Goal: Transaction & Acquisition: Purchase product/service

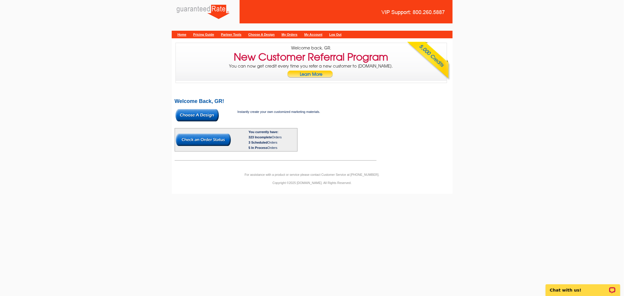
click at [191, 115] on img at bounding box center [196, 115] width 43 height 12
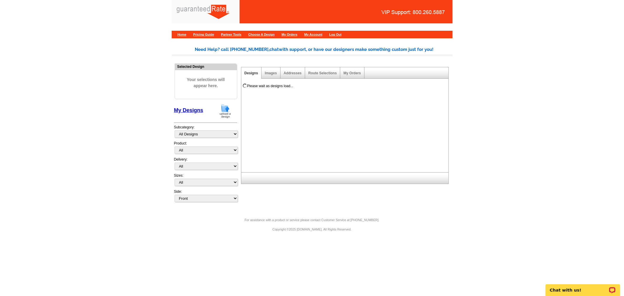
click at [224, 106] on img at bounding box center [224, 110] width 15 height 15
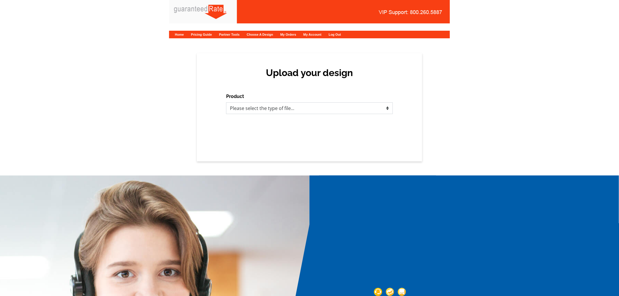
drag, startPoint x: 309, startPoint y: 106, endPoint x: 291, endPoint y: 110, distance: 18.0
click at [309, 106] on select "Please select the type of file... Postcards Calendars Business Cards Letters an…" at bounding box center [309, 108] width 167 height 12
select select "1"
click at [226, 102] on select "Please select the type of file... Postcards Calendars Business Cards Letters an…" at bounding box center [309, 108] width 167 height 12
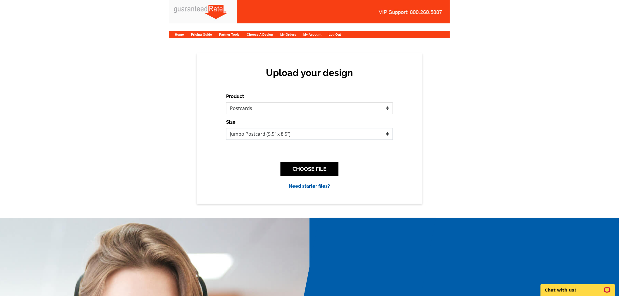
click at [261, 133] on select "Jumbo Postcard (5.5" x 8.5") Regular Postcard (4.25" x 5.6") Panoramic Postcard…" at bounding box center [309, 134] width 167 height 12
select select "1"
click at [226, 128] on select "Jumbo Postcard (5.5" x 8.5") Regular Postcard (4.25" x 5.6") Panoramic Postcard…" at bounding box center [309, 134] width 167 height 12
click at [301, 165] on button "CHOOSE FILE" at bounding box center [309, 169] width 58 height 14
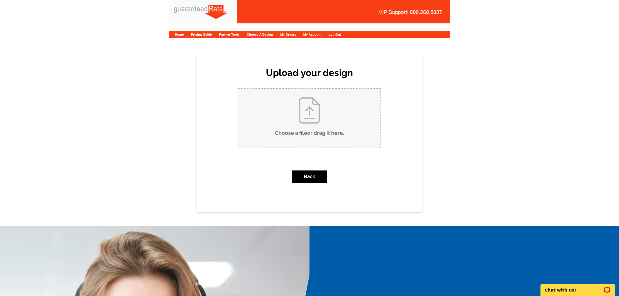
click at [301, 121] on input "Choose a file or drag it here ." at bounding box center [309, 118] width 142 height 59
type input "C:\fakepath\Blue White Simple Grand Opening Cafe Flyer (2).pdf"
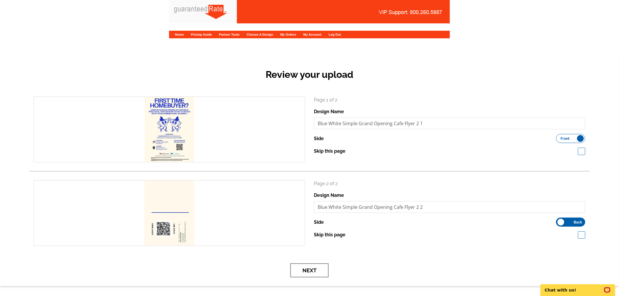
click at [310, 273] on button "Next" at bounding box center [309, 270] width 38 height 14
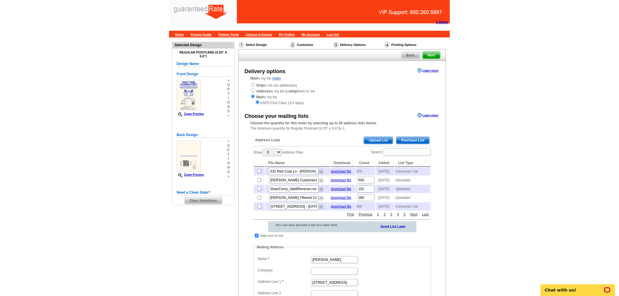
click at [258, 239] on td at bounding box center [257, 236] width 6 height 6
click at [256, 237] on input "checkbox" at bounding box center [257, 236] width 4 height 4
checkbox input "false"
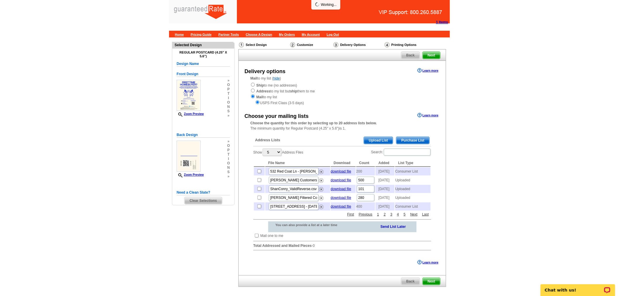
click at [410, 139] on span "Purchase List" at bounding box center [412, 140] width 33 height 7
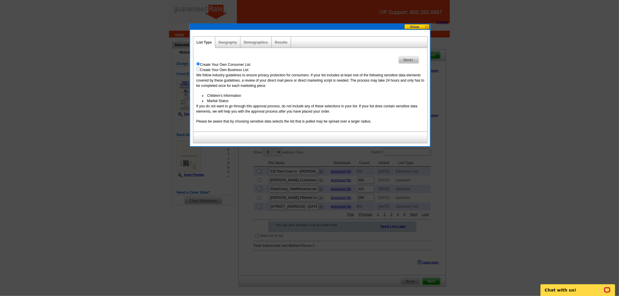
click at [221, 45] on div "Geography" at bounding box center [227, 42] width 25 height 11
click at [232, 41] on link "Geography" at bounding box center [227, 42] width 18 height 4
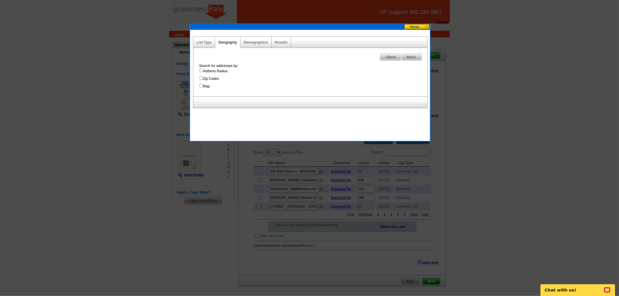
click at [212, 78] on label "Zip Codes" at bounding box center [313, 78] width 228 height 5
click at [203, 78] on input "Zip Codes" at bounding box center [201, 78] width 4 height 4
radio input "true"
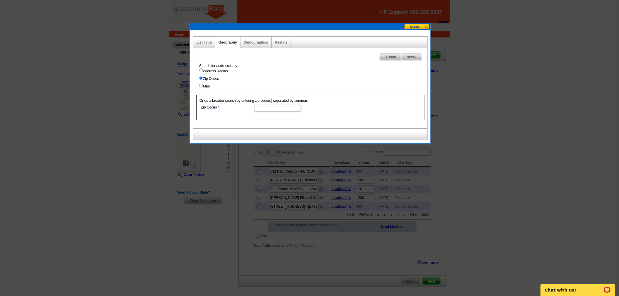
paste input "19125"
type input "19125"
click at [415, 58] on img at bounding box center [415, 57] width 3 height 3
select select
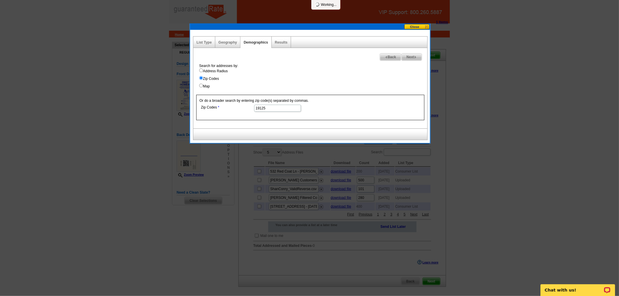
select select
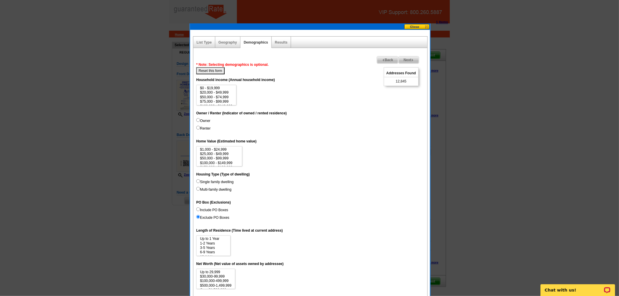
click at [200, 126] on label "Renter" at bounding box center [203, 128] width 14 height 5
click at [200, 126] on input "Renter" at bounding box center [198, 128] width 4 height 4
radio input "true"
drag, startPoint x: 398, startPoint y: 81, endPoint x: 397, endPoint y: 86, distance: 4.5
click at [417, 86] on div "Addresses Found 1,028" at bounding box center [401, 76] width 35 height 19
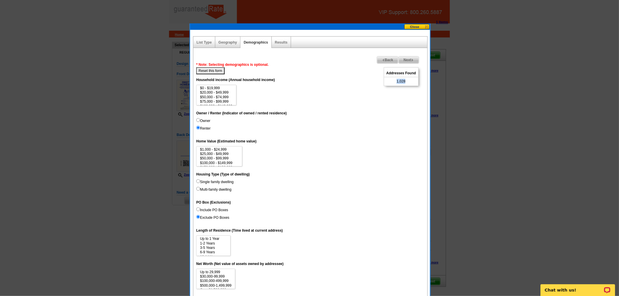
copy span "1,028"
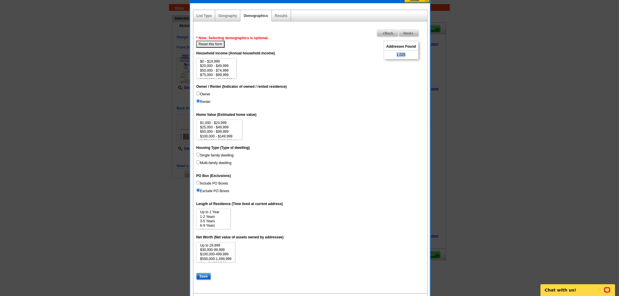
scroll to position [53, 0]
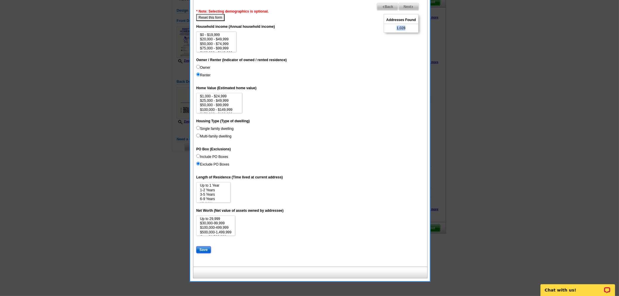
click at [206, 248] on input "Save" at bounding box center [203, 249] width 15 height 7
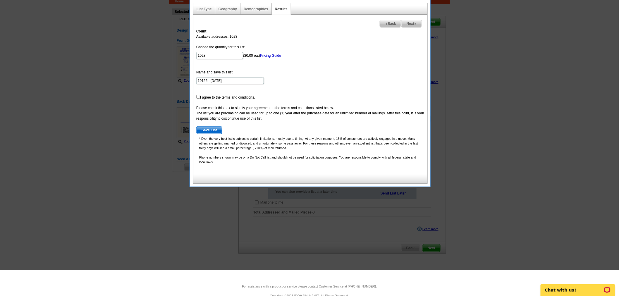
scroll to position [0, 0]
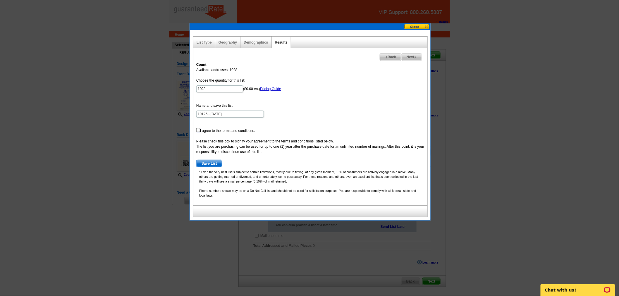
click at [198, 129] on input "checkbox" at bounding box center [198, 130] width 4 height 4
checkbox input "true"
click at [207, 161] on span "Save List" at bounding box center [208, 163] width 25 height 7
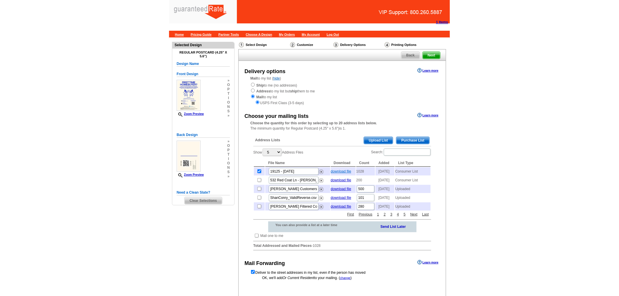
click at [334, 171] on link "download file" at bounding box center [341, 171] width 20 height 4
click at [263, 87] on strong "Ship" at bounding box center [260, 85] width 8 height 4
click at [344, 170] on link "download file" at bounding box center [341, 171] width 20 height 4
click at [252, 86] on input "radio" at bounding box center [253, 85] width 4 height 4
radio input "true"
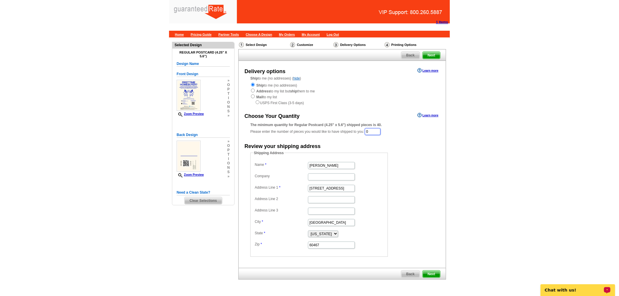
click at [379, 132] on input "0" at bounding box center [373, 131] width 16 height 7
type input "150"
drag, startPoint x: 341, startPoint y: 184, endPoint x: 305, endPoint y: 188, distance: 36.1
click at [301, 186] on dl "Name Linda Lownes Company Address Line 1 15812 S Wolf Road Address Line 2 Addre…" at bounding box center [319, 205] width 132 height 89
paste input "00 Walnut St"
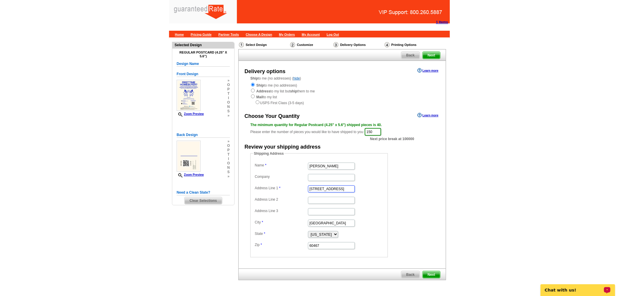
type input "1500 Walnut St"
click at [337, 202] on input "Address Line 2" at bounding box center [331, 200] width 47 height 7
paste input "Ste 803"
type input "Ste 803"
drag, startPoint x: 333, startPoint y: 220, endPoint x: 264, endPoint y: 216, distance: 69.4
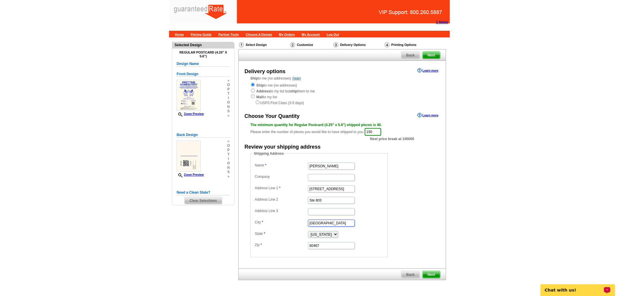
click at [275, 220] on dl "Name Linda Lownes Company Address Line 1 1500 Walnut St Address Line 2 Ste 803 …" at bounding box center [319, 205] width 132 height 89
click at [331, 220] on input "Orland Park" at bounding box center [331, 223] width 47 height 7
drag, startPoint x: 331, startPoint y: 220, endPoint x: 304, endPoint y: 220, distance: 27.5
click at [304, 220] on dl "Name Linda Lownes Company Address Line 1 1500 Walnut St Address Line 2 Ste 803 …" at bounding box center [319, 205] width 132 height 89
paste input "Philadelphi"
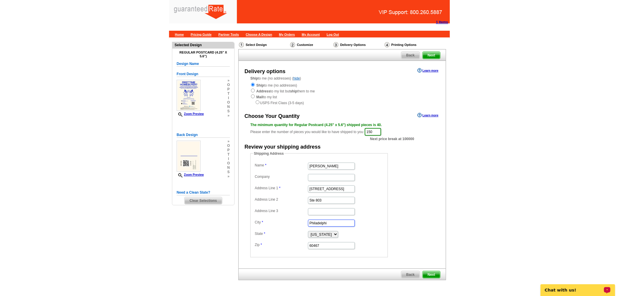
type input "Philadelphia"
click at [320, 234] on select "Alabama Alaska Arizona Arkansas California Colorado Connecticut District of Col…" at bounding box center [323, 234] width 30 height 7
select select "PA"
click at [308, 231] on select "Alabama Alaska Arizona Arkansas California Colorado Connecticut District of Col…" at bounding box center [323, 234] width 30 height 7
drag, startPoint x: 331, startPoint y: 244, endPoint x: 291, endPoint y: 241, distance: 39.8
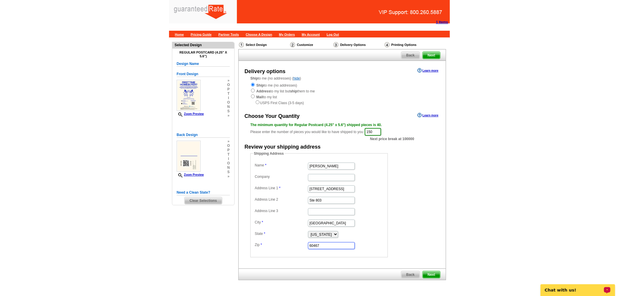
click at [291, 241] on dl "Name Linda Lownes Company Address Line 1 1500 Walnut St Address Line 2 Ste 803 …" at bounding box center [319, 205] width 132 height 89
click at [291, 242] on label "Zip" at bounding box center [281, 244] width 53 height 5
click at [308, 242] on input "60467" at bounding box center [331, 245] width 47 height 7
paste input "19102"
type input "19102"
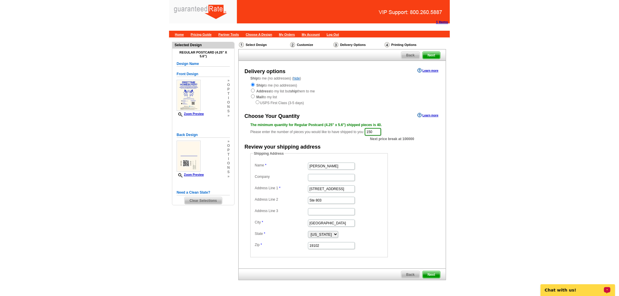
click at [434, 271] on span "Next" at bounding box center [431, 274] width 18 height 7
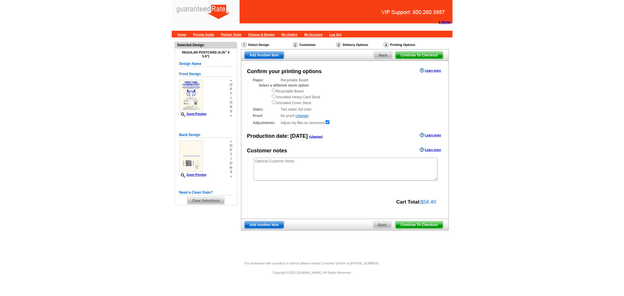
click at [433, 225] on span "Continue To Checkout" at bounding box center [418, 224] width 47 height 7
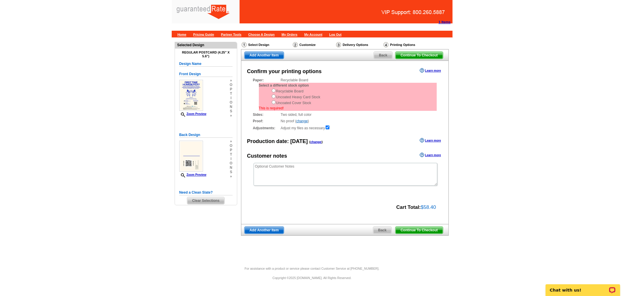
click at [284, 91] on div "Recyclable Board Uncoated Heavy Card Stock Uncoated Cover Stock" at bounding box center [353, 97] width 165 height 18
click at [274, 90] on input "radio" at bounding box center [274, 91] width 4 height 4
radio input "true"
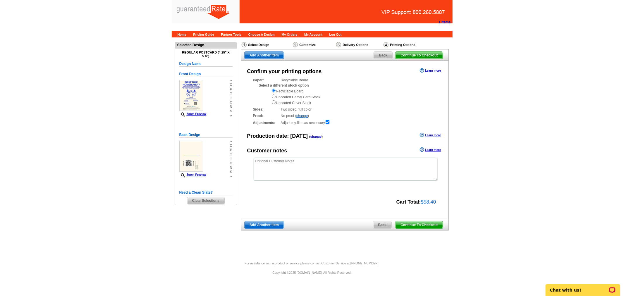
click at [422, 224] on span "Continue To Checkout" at bounding box center [418, 224] width 47 height 7
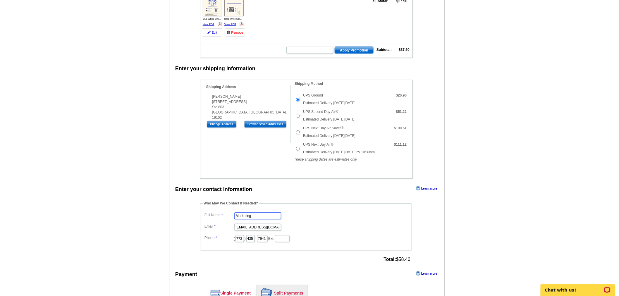
click at [255, 213] on input "Marketing" at bounding box center [257, 215] width 47 height 7
drag, startPoint x: 258, startPoint y: 213, endPoint x: 205, endPoint y: 211, distance: 53.2
click at [205, 211] on dl "Full Name Marketing Email [EMAIL_ADDRESS][DOMAIN_NAME] Phone ( 773 ) 435 - 7941…" at bounding box center [305, 227] width 205 height 32
type input "[PERSON_NAME]"
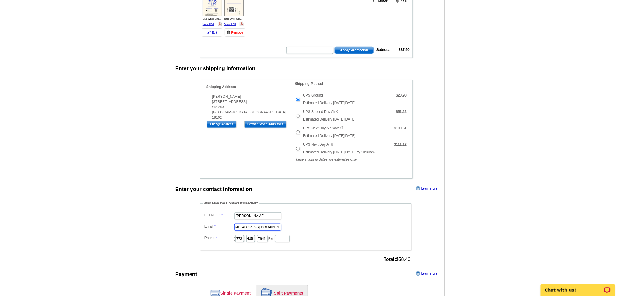
drag, startPoint x: 234, startPoint y: 223, endPoint x: 309, endPoint y: 223, distance: 74.8
click at [309, 223] on dd "marketing@guaranteedrate.com" at bounding box center [305, 226] width 205 height 9
type input "ester.jacobe@rate.com"
click at [221, 89] on div "Shipping Address Linda Lownes 1500 Walnut St Ste 803 Philadelphia PA 19102" at bounding box center [245, 102] width 90 height 35
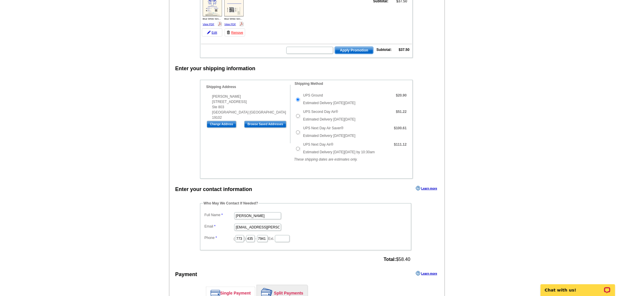
click at [221, 95] on div "Linda Lownes 1500 Walnut St Ste 803 Philadelphia PA 19102" at bounding box center [248, 107] width 84 height 26
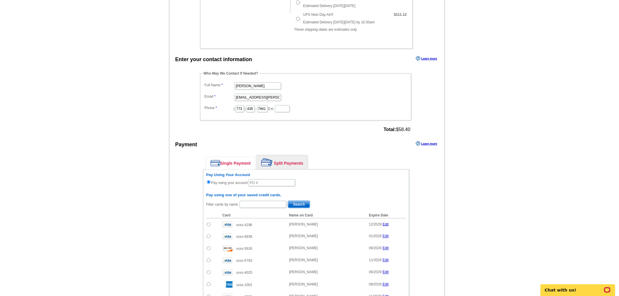
scroll to position [191, 0]
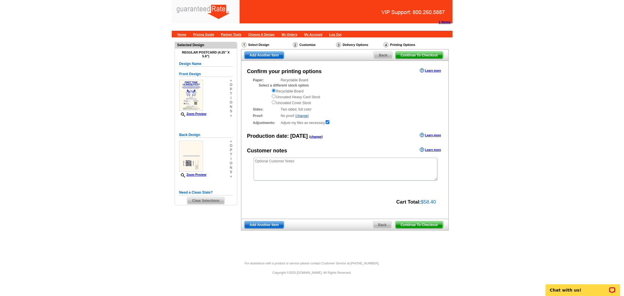
click at [382, 225] on span "Back" at bounding box center [382, 224] width 18 height 7
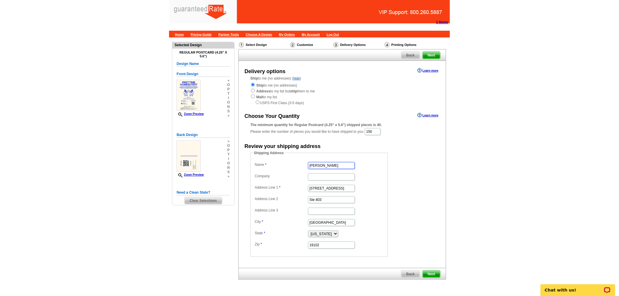
drag, startPoint x: 344, startPoint y: 165, endPoint x: 241, endPoint y: 162, distance: 102.7
click at [241, 162] on div "Shipping Address Name Linda Lownes Company Address Line 1 1500 Walnut St Addres…" at bounding box center [342, 203] width 207 height 106
type input "Jennifer Ashley"
click at [436, 275] on span "Next" at bounding box center [431, 273] width 18 height 7
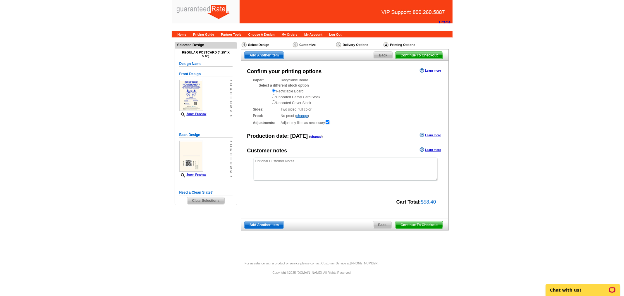
click at [435, 224] on span "Continue To Checkout" at bounding box center [418, 224] width 47 height 7
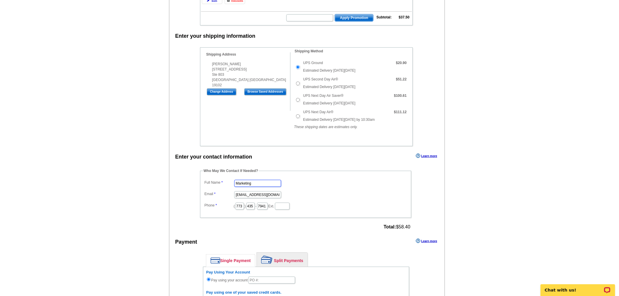
drag, startPoint x: 266, startPoint y: 181, endPoint x: 182, endPoint y: 177, distance: 84.0
type input "[PERSON_NAME]"
drag, startPoint x: 236, startPoint y: 191, endPoint x: 311, endPoint y: 196, distance: 75.9
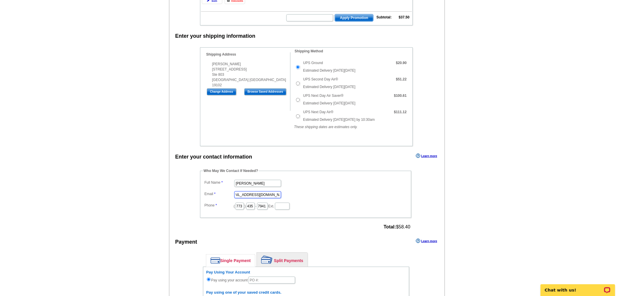
click at [311, 196] on dl "Full Name [PERSON_NAME] Email [EMAIL_ADDRESS][DOMAIN_NAME] Phone ( 773 ) 435 - …" at bounding box center [305, 194] width 205 height 32
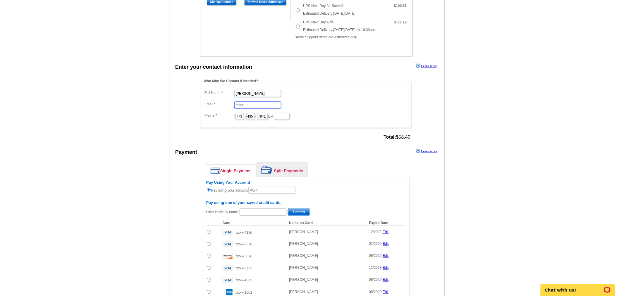
scroll to position [227, 0]
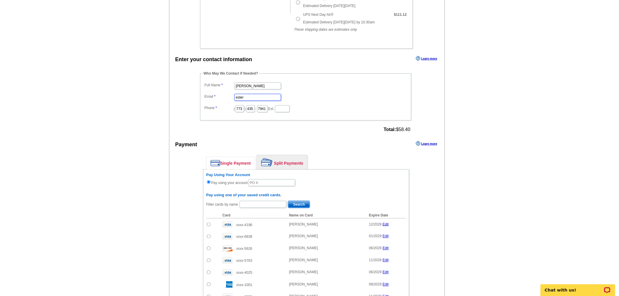
type input "ester"
drag, startPoint x: 296, startPoint y: 161, endPoint x: 370, endPoint y: 203, distance: 85.5
click at [296, 161] on link "Split Payments" at bounding box center [282, 162] width 51 height 14
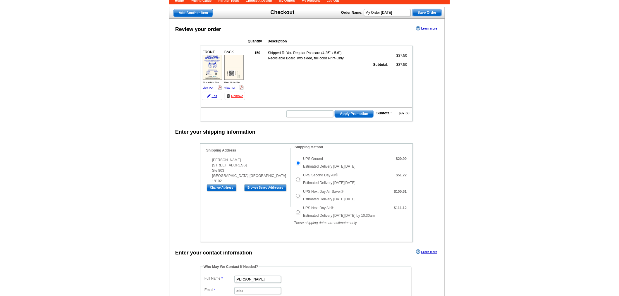
scroll to position [0, 0]
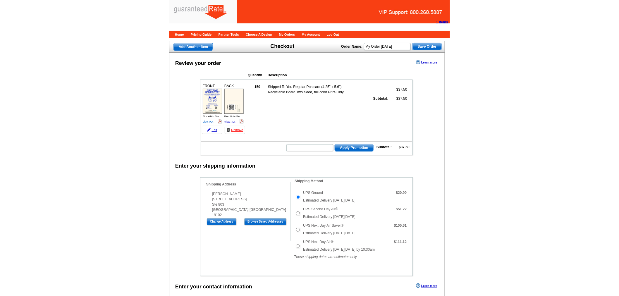
click at [211, 120] on link "View PDF" at bounding box center [209, 121] width 12 height 3
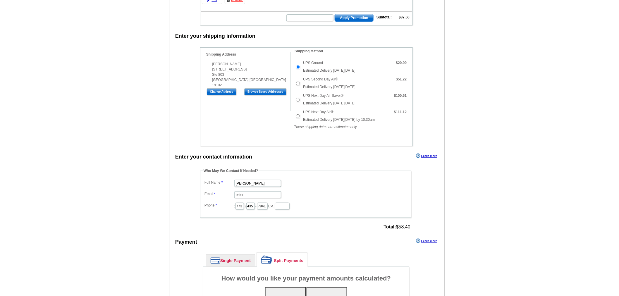
scroll to position [265, 0]
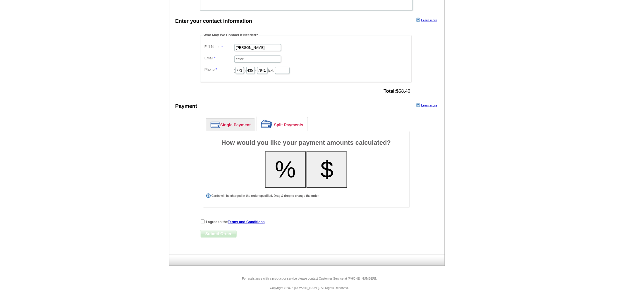
click at [284, 160] on button "%" at bounding box center [285, 169] width 41 height 36
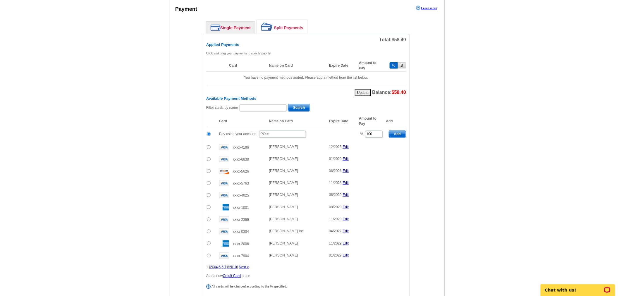
scroll to position [363, 0]
click at [248, 104] on input "text" at bounding box center [262, 107] width 47 height 7
type input "ronsvalle"
click at [304, 104] on span "Search" at bounding box center [299, 107] width 22 height 7
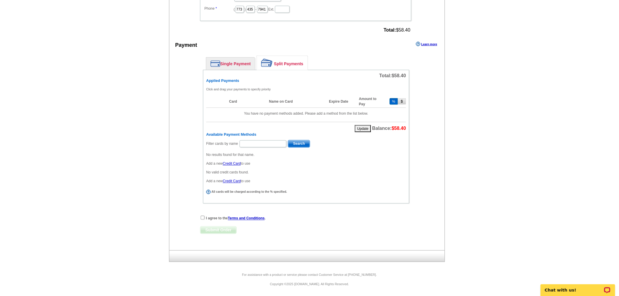
scroll to position [323, 0]
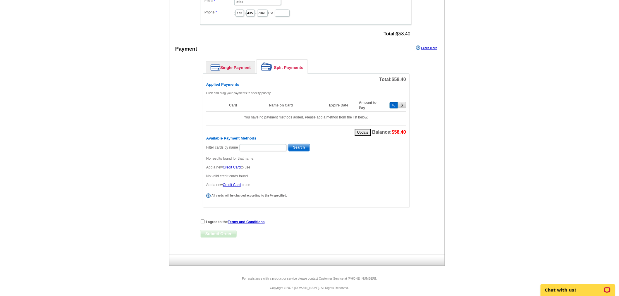
click at [280, 65] on link "Split Payments" at bounding box center [282, 67] width 51 height 14
click at [243, 65] on link "Single Payment" at bounding box center [230, 67] width 49 height 12
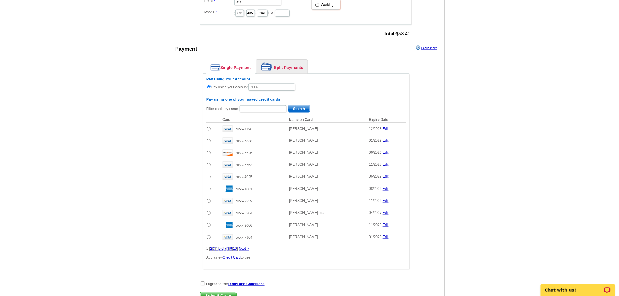
click at [277, 64] on link "Split Payments" at bounding box center [282, 67] width 51 height 14
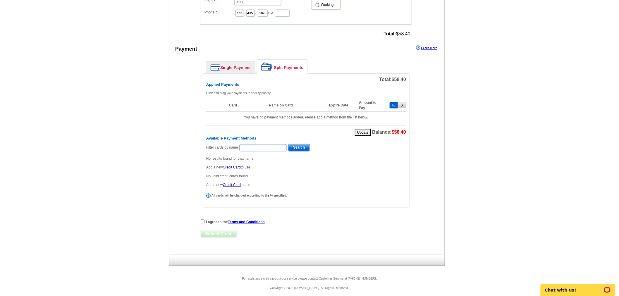
click at [265, 144] on input "text" at bounding box center [262, 147] width 47 height 7
click at [243, 65] on link "Single Payment" at bounding box center [230, 67] width 49 height 12
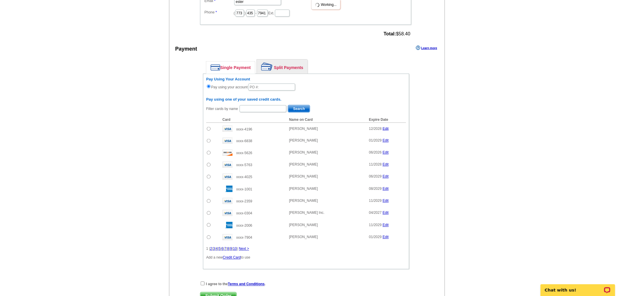
click at [294, 63] on link "Split Payments" at bounding box center [282, 67] width 51 height 14
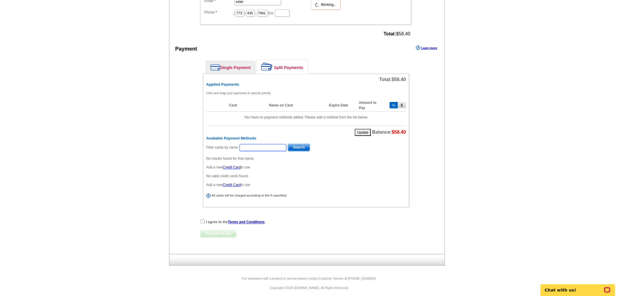
click at [267, 144] on input "text" at bounding box center [262, 147] width 47 height 7
click at [304, 146] on span "Search" at bounding box center [299, 147] width 22 height 7
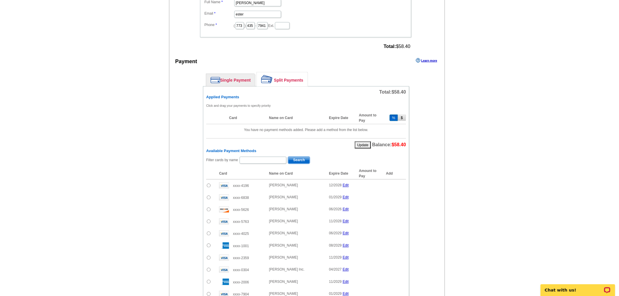
scroll to position [309, 0]
click at [237, 80] on link "Single Payment" at bounding box center [230, 81] width 49 height 12
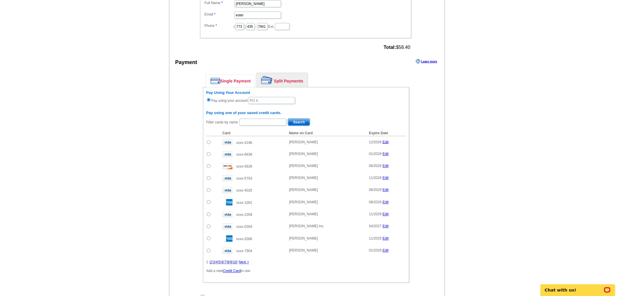
click at [276, 78] on link "Split Payments" at bounding box center [282, 80] width 51 height 14
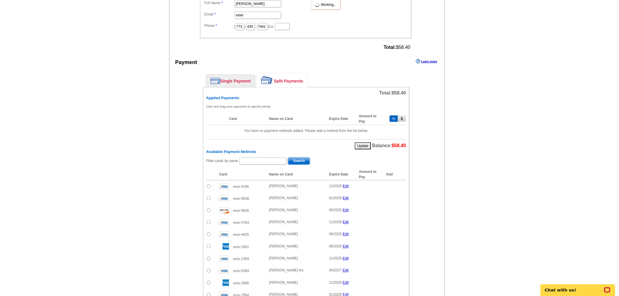
click at [337, 143] on div "Update Balance: $58.40" at bounding box center [306, 144] width 200 height 10
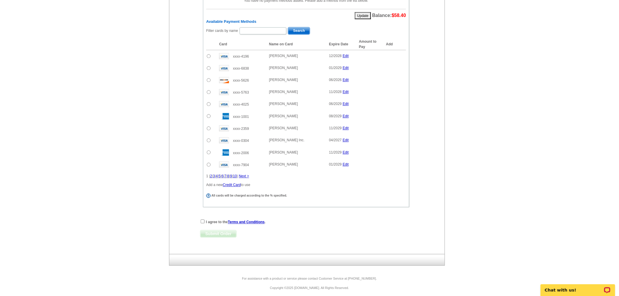
scroll to position [244, 0]
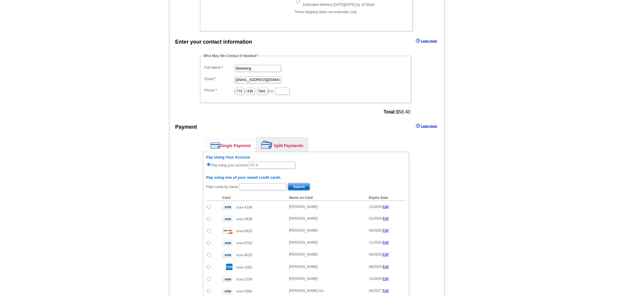
scroll to position [245, 0]
click at [270, 65] on input "Marketing" at bounding box center [257, 68] width 47 height 7
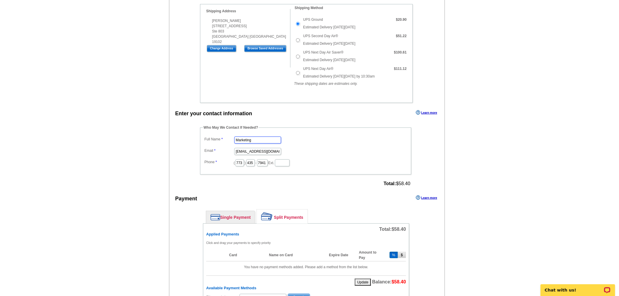
scroll to position [115, 0]
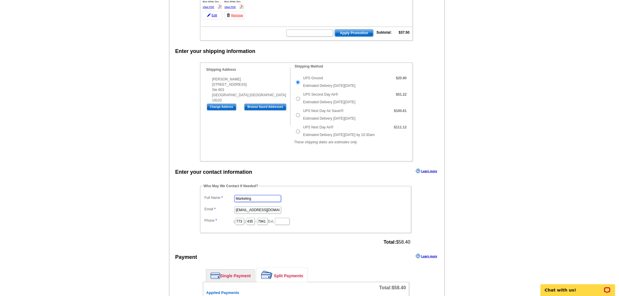
drag, startPoint x: 258, startPoint y: 195, endPoint x: 210, endPoint y: 195, distance: 48.5
click at [210, 195] on dl "Full Name Marketing Email [EMAIL_ADDRESS][DOMAIN_NAME] Phone ( 773 ) 435 - 7941…" at bounding box center [305, 210] width 205 height 32
type input "[PERSON_NAME]"
drag, startPoint x: 236, startPoint y: 208, endPoint x: 297, endPoint y: 208, distance: 61.1
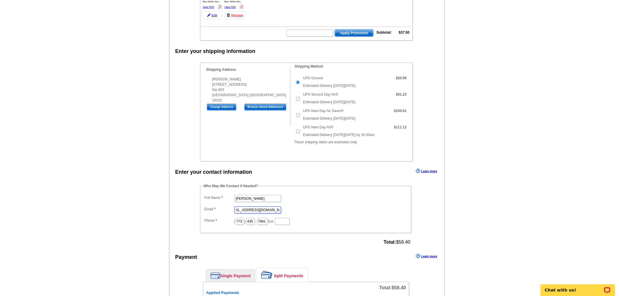
click at [297, 208] on dd "[EMAIL_ADDRESS][DOMAIN_NAME]" at bounding box center [305, 209] width 205 height 9
type input "[EMAIL_ADDRESS][PERSON_NAME][DOMAIN_NAME]"
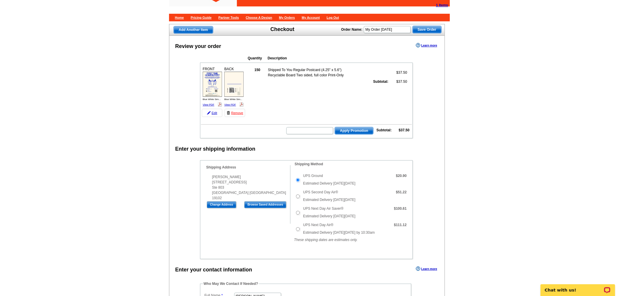
scroll to position [212, 0]
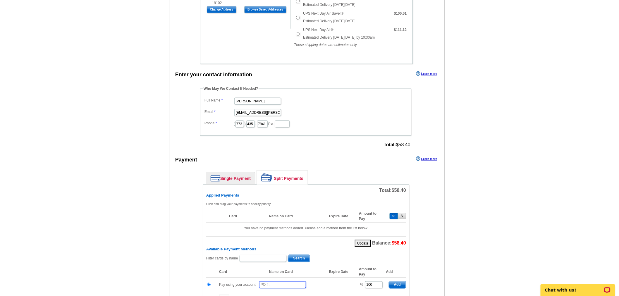
click at [277, 281] on input "text" at bounding box center [282, 284] width 47 height 7
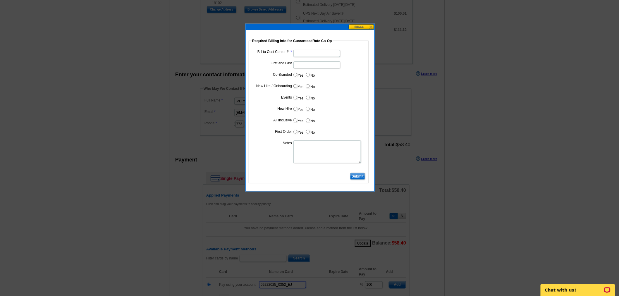
type input "09222025_0352_EJ"
click at [307, 56] on input "Bill to Cost Center #:" at bounding box center [316, 53] width 47 height 7
click at [314, 56] on input "Bill to Cost Center #:" at bounding box center [316, 53] width 47 height 7
type input "1241"
click at [314, 62] on input "First and Last" at bounding box center [316, 64] width 47 height 7
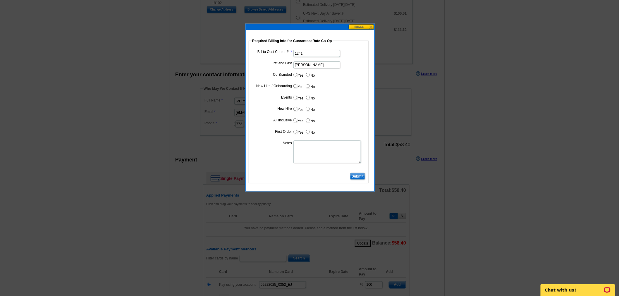
type input "[PERSON_NAME]"
click at [300, 74] on label "Yes" at bounding box center [298, 74] width 11 height 7
click at [297, 74] on input "Yes" at bounding box center [295, 75] width 4 height 4
radio input "true"
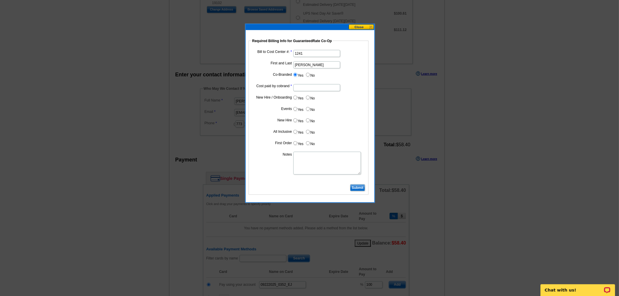
click at [305, 90] on input "Cost paid by cobrand" at bounding box center [316, 87] width 47 height 7
type input "50%"
click at [309, 95] on label "No" at bounding box center [309, 97] width 9 height 7
click at [309, 96] on input "No" at bounding box center [308, 98] width 4 height 4
radio input "true"
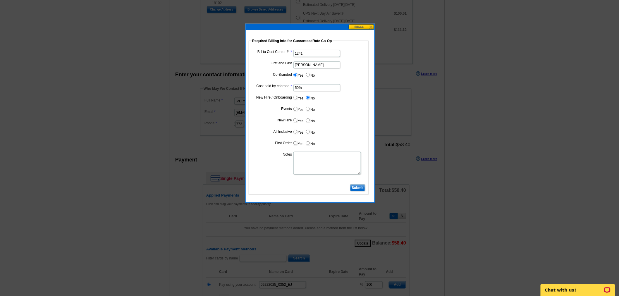
click at [308, 107] on input "No" at bounding box center [308, 109] width 4 height 4
radio input "true"
drag, startPoint x: 307, startPoint y: 120, endPoint x: 308, endPoint y: 134, distance: 13.8
click at [307, 121] on label "No" at bounding box center [309, 120] width 9 height 7
click at [307, 121] on input "No" at bounding box center [308, 120] width 4 height 4
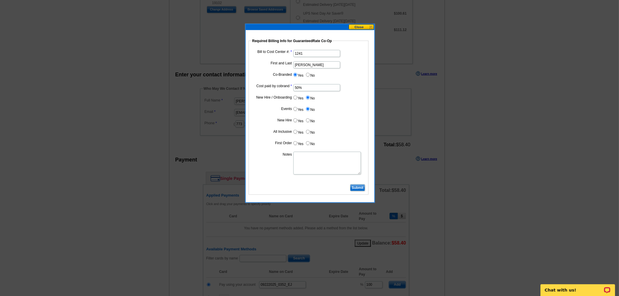
radio input "true"
click at [308, 134] on label "No" at bounding box center [309, 131] width 9 height 7
click at [308, 134] on input "No" at bounding box center [308, 132] width 4 height 4
radio input "true"
click at [309, 144] on input "No" at bounding box center [308, 143] width 4 height 4
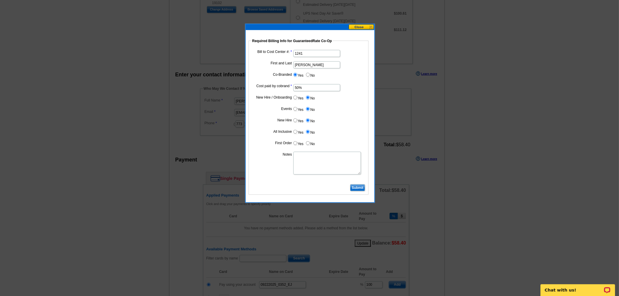
radio input "true"
click at [300, 156] on textarea "Notes" at bounding box center [327, 163] width 68 height 23
type textarea "Bill 50% to VP Jennifer Ashley CC: 1241"
click at [358, 189] on input "Submit" at bounding box center [357, 187] width 15 height 7
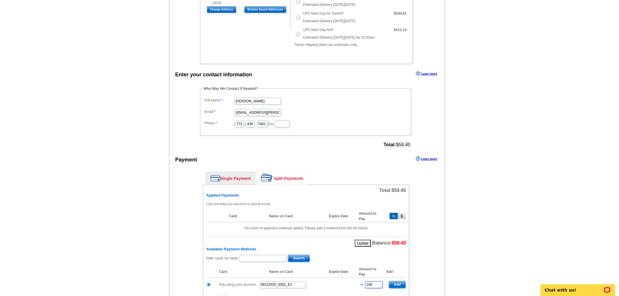
drag, startPoint x: 374, startPoint y: 284, endPoint x: 348, endPoint y: 285, distance: 25.2
click at [396, 282] on span "Add" at bounding box center [397, 284] width 17 height 7
type input "100"
radio input "false"
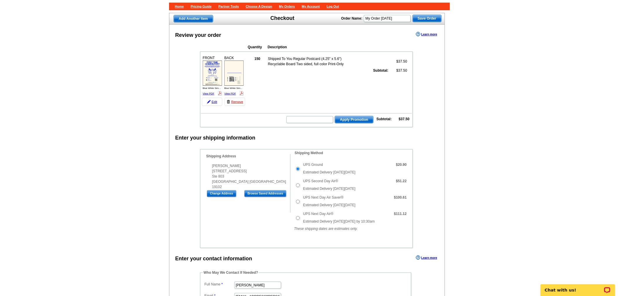
scroll to position [0, 0]
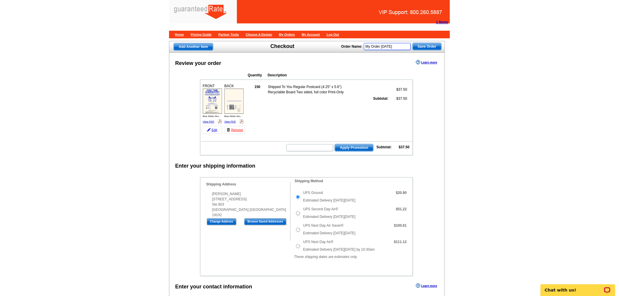
drag, startPoint x: 400, startPoint y: 48, endPoint x: 350, endPoint y: 50, distance: 49.5
click at [350, 50] on div "Order Name: My Order 2025-09-22 Save Order" at bounding box center [391, 45] width 100 height 9
type input "Jennifer Ashley Postcards"
click at [426, 47] on span "Save Order" at bounding box center [426, 46] width 29 height 7
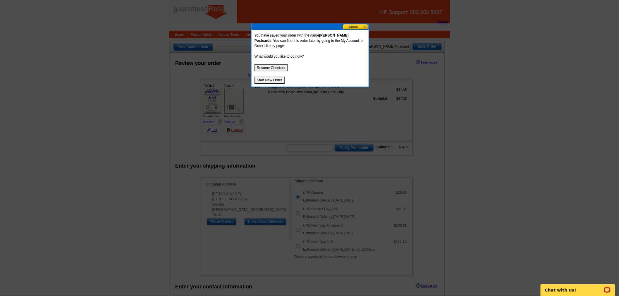
click at [282, 77] on button "Start New Order" at bounding box center [269, 80] width 30 height 7
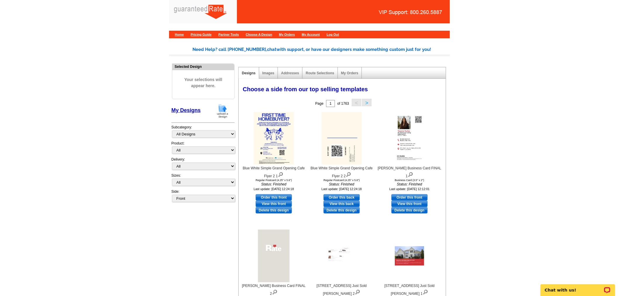
click at [228, 115] on img at bounding box center [222, 110] width 15 height 15
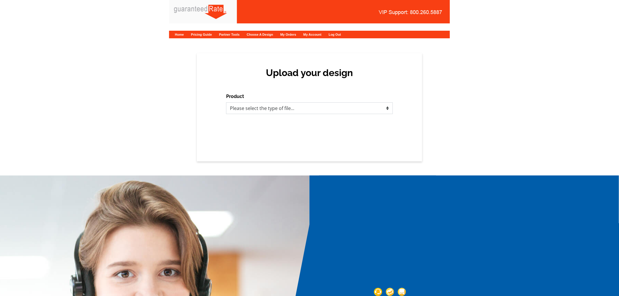
click at [304, 112] on select "Please select the type of file... Postcards Calendars Business Cards Letters an…" at bounding box center [309, 108] width 167 height 12
select select "3"
click at [226, 102] on select "Please select the type of file... Postcards Calendars Business Cards Letters an…" at bounding box center [309, 108] width 167 height 12
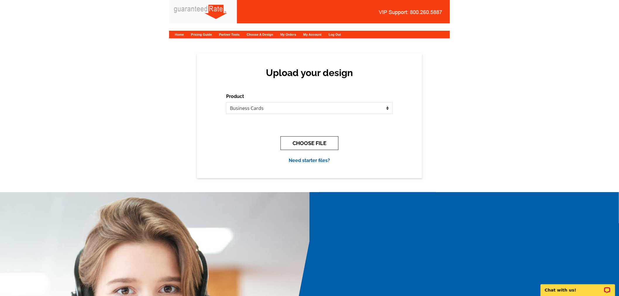
click at [285, 142] on button "CHOOSE FILE" at bounding box center [309, 143] width 58 height 14
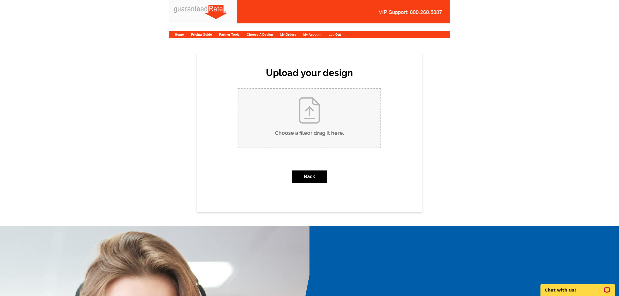
click at [267, 135] on input "Choose a file or drag it here ." at bounding box center [309, 118] width 142 height 59
type input "C:\fakepath\[PERSON_NAME] BC.pdf"
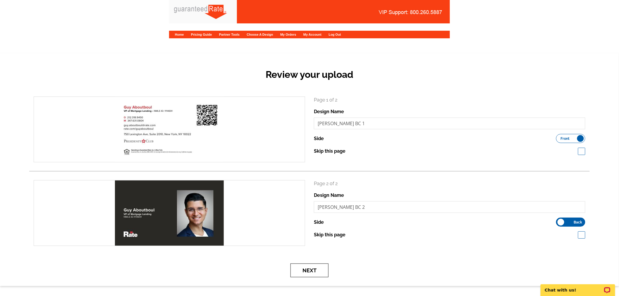
click at [317, 274] on button "Next" at bounding box center [309, 270] width 38 height 14
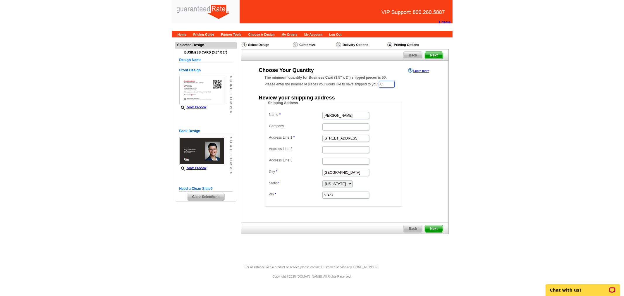
click at [387, 85] on input "0" at bounding box center [387, 84] width 16 height 7
type input "0"
type input "500"
drag, startPoint x: 363, startPoint y: 112, endPoint x: 253, endPoint y: 114, distance: 109.9
click at [253, 114] on div "Shipping Address Name Linda Lownes Company Address Line 1 15812 S Wolf Road Add…" at bounding box center [345, 154] width 184 height 106
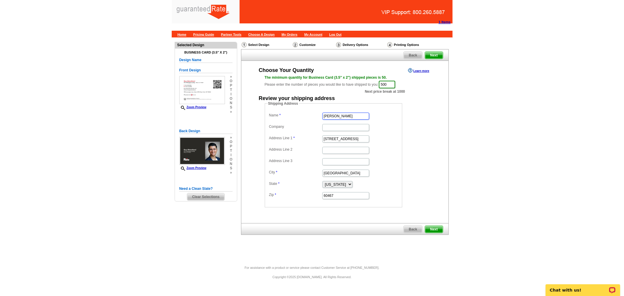
type input "[PERSON_NAME]"
drag, startPoint x: 358, startPoint y: 136, endPoint x: 319, endPoint y: 139, distance: 38.7
click at [319, 139] on dl "Name Guy Aboutboul Company Address Line 1 15812 S Wolf Road Address Line 2 Addr…" at bounding box center [333, 155] width 132 height 89
paste input "[STREET_ADDRESS]"
type input "[STREET_ADDRESS]"
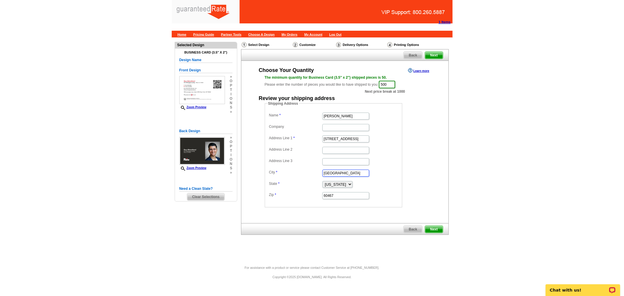
drag, startPoint x: 351, startPoint y: 174, endPoint x: 291, endPoint y: 171, distance: 60.0
click at [291, 171] on dl "Name Guy Aboutboul Company Address Line 1 2053 East 65th street Address Line 2 …" at bounding box center [333, 155] width 132 height 89
type input "[GEOGRAPHIC_DATA]"
click at [348, 184] on select "Alabama Alaska Arizona Arkansas California Colorado Connecticut District of Col…" at bounding box center [337, 184] width 30 height 7
select select "NY"
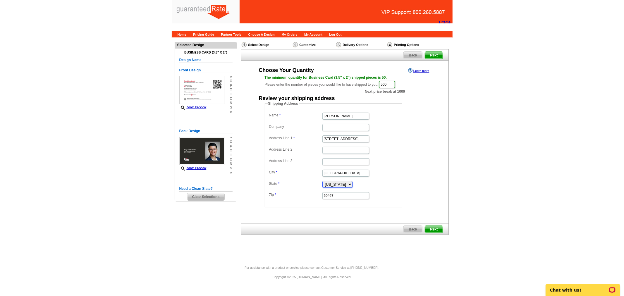
click at [322, 181] on select "Alabama Alaska Arizona Arkansas California Colorado Connecticut District of Col…" at bounding box center [337, 184] width 30 height 7
drag, startPoint x: 339, startPoint y: 193, endPoint x: 309, endPoint y: 194, distance: 29.5
click at [309, 194] on dl "Name Guy Aboutboul Company Address Line 1 2053 East 65th street Address Line 2 …" at bounding box center [333, 155] width 132 height 89
paste input "11234"
type input "11234"
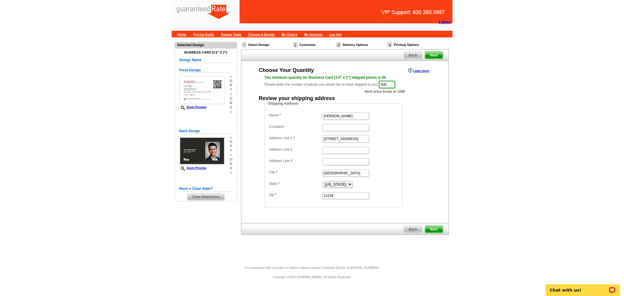
click at [438, 229] on span "Next" at bounding box center [434, 229] width 18 height 7
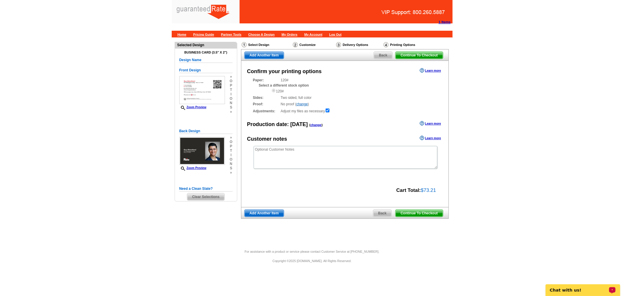
click at [431, 212] on span "Continue To Checkout" at bounding box center [418, 213] width 47 height 7
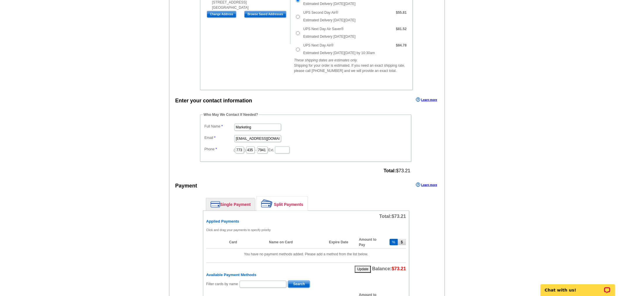
scroll to position [195, 0]
drag, startPoint x: 256, startPoint y: 122, endPoint x: 190, endPoint y: 110, distance: 66.9
click at [190, 111] on div "Who May We Contact If Needed? Full Name Marketing Email [EMAIL_ADDRESS][DOMAIN_…" at bounding box center [305, 142] width 235 height 63
type input "[PERSON_NAME]"
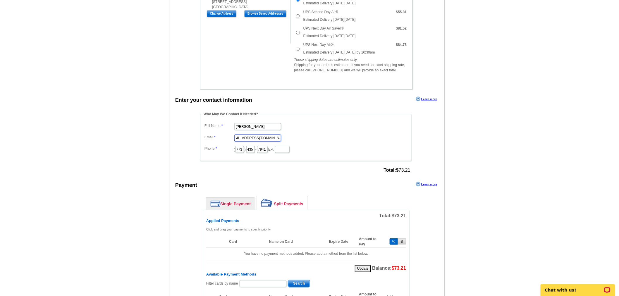
drag, startPoint x: 235, startPoint y: 134, endPoint x: 290, endPoint y: 138, distance: 55.1
click at [290, 138] on dd "[EMAIL_ADDRESS][DOMAIN_NAME]" at bounding box center [305, 137] width 205 height 9
type input "[EMAIL_ADDRESS][PERSON_NAME][DOMAIN_NAME]"
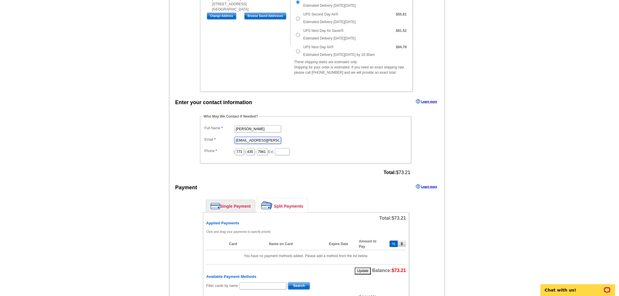
scroll to position [195, 0]
